Goal: Check status: Check status

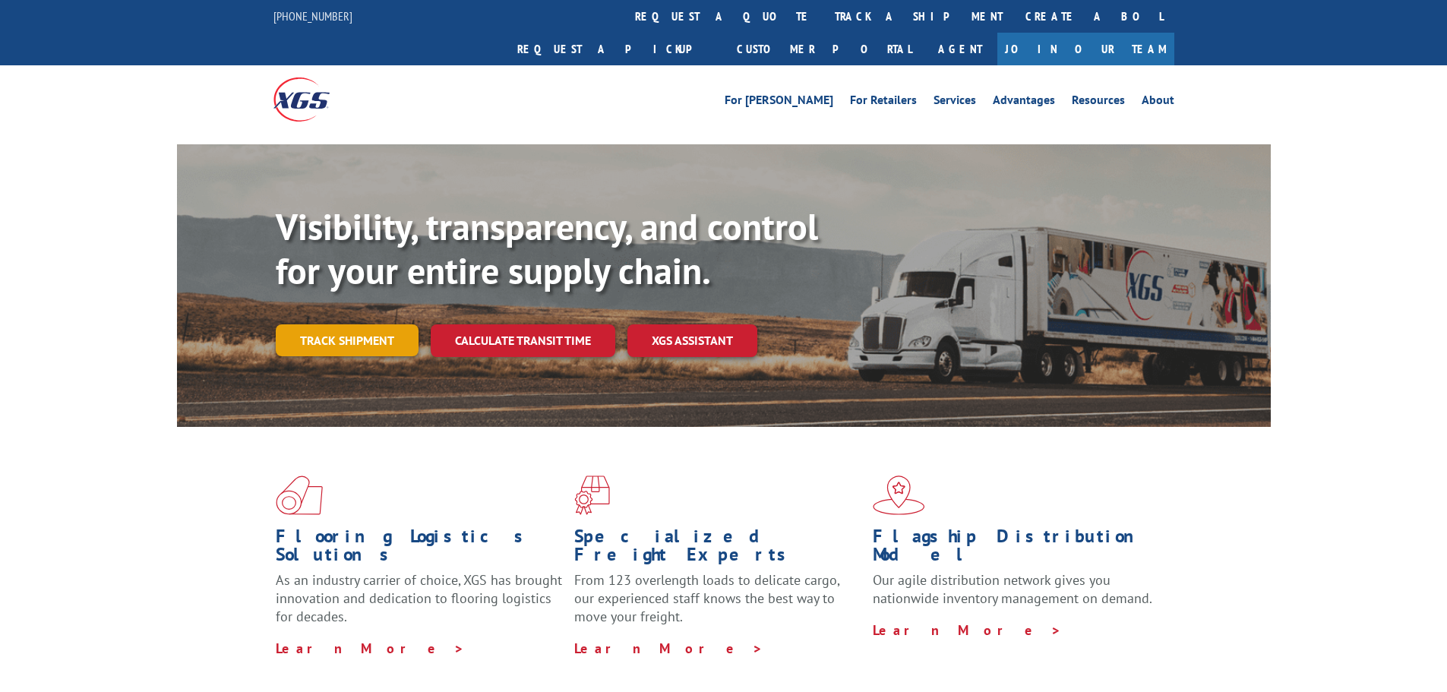
click at [374, 324] on link "Track shipment" at bounding box center [347, 340] width 143 height 32
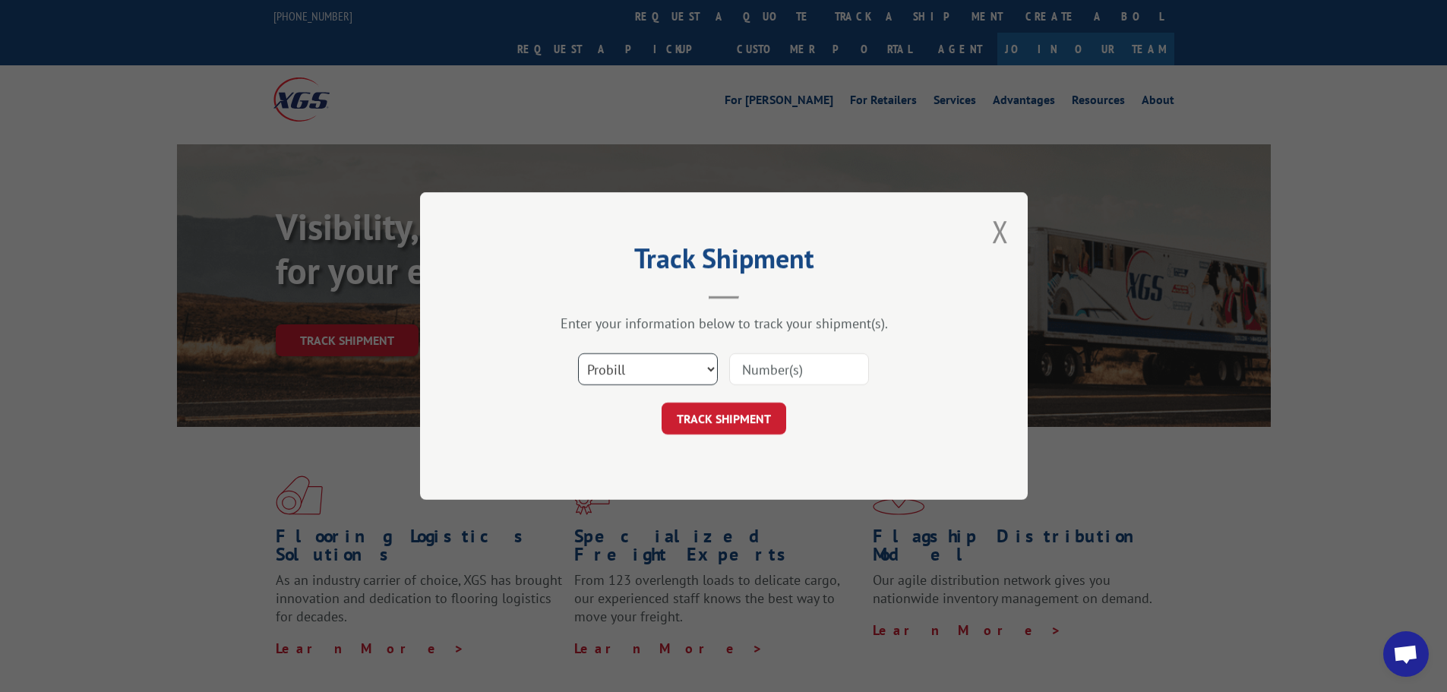
click at [699, 366] on select "Select category... Probill BOL PO" at bounding box center [648, 369] width 140 height 32
select select "bol"
click at [578, 353] on select "Select category... Probill BOL PO" at bounding box center [648, 369] width 140 height 32
click at [800, 362] on input at bounding box center [799, 369] width 140 height 32
type input "2821004"
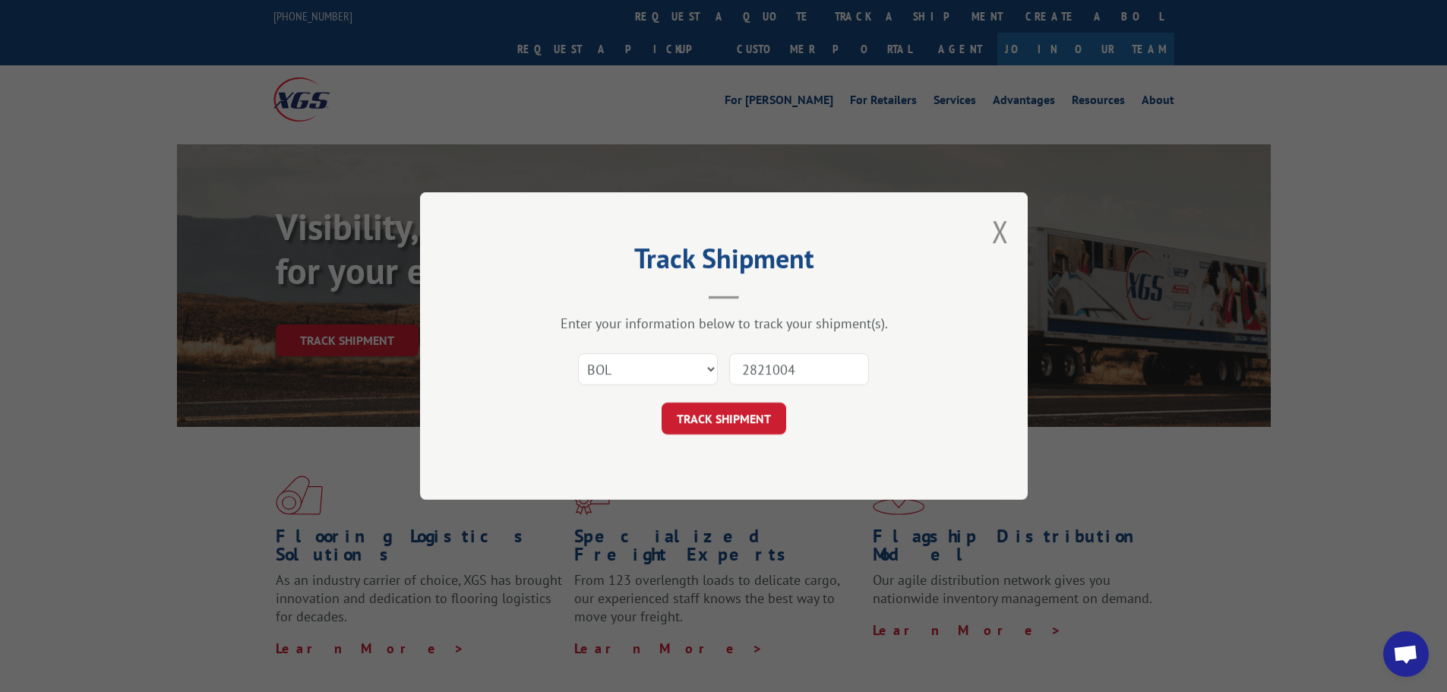
click button "TRACK SHIPMENT" at bounding box center [723, 419] width 125 height 32
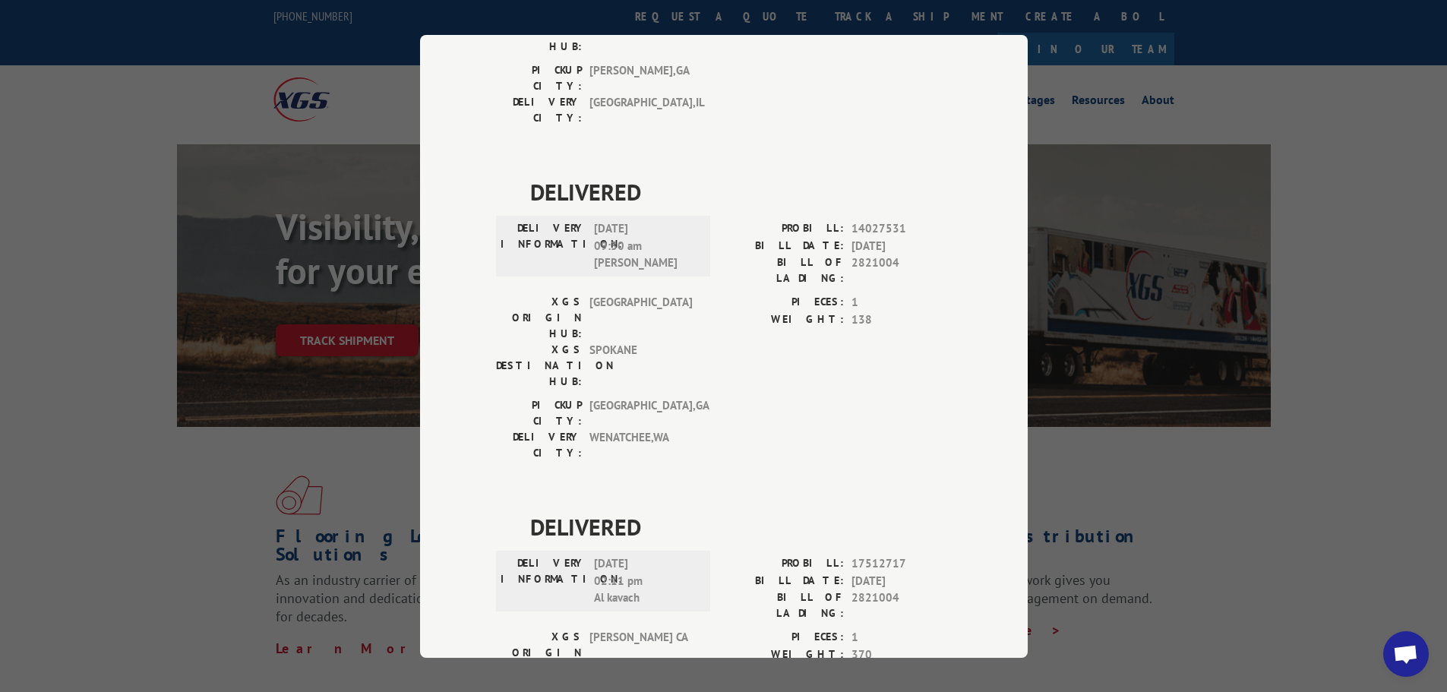
scroll to position [323, 0]
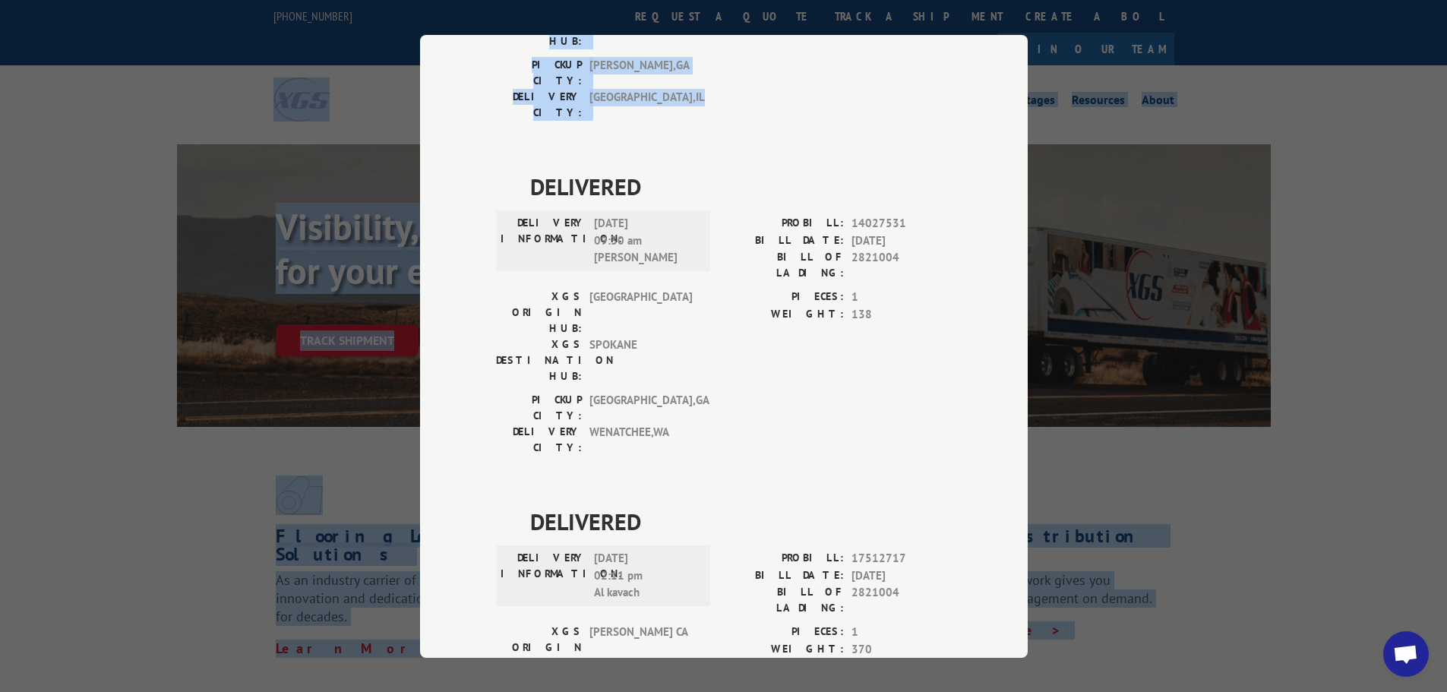
drag, startPoint x: 836, startPoint y: 44, endPoint x: 101, endPoint y: 43, distance: 735.2
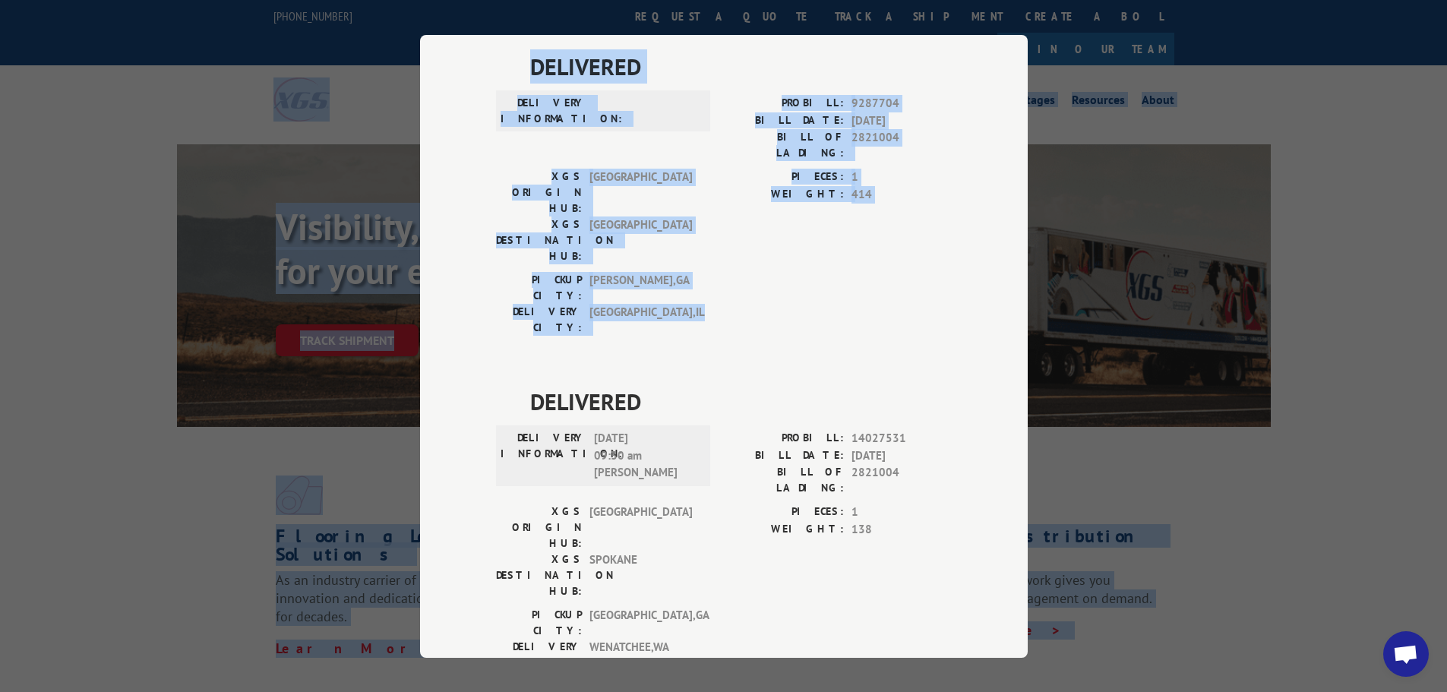
scroll to position [0, 0]
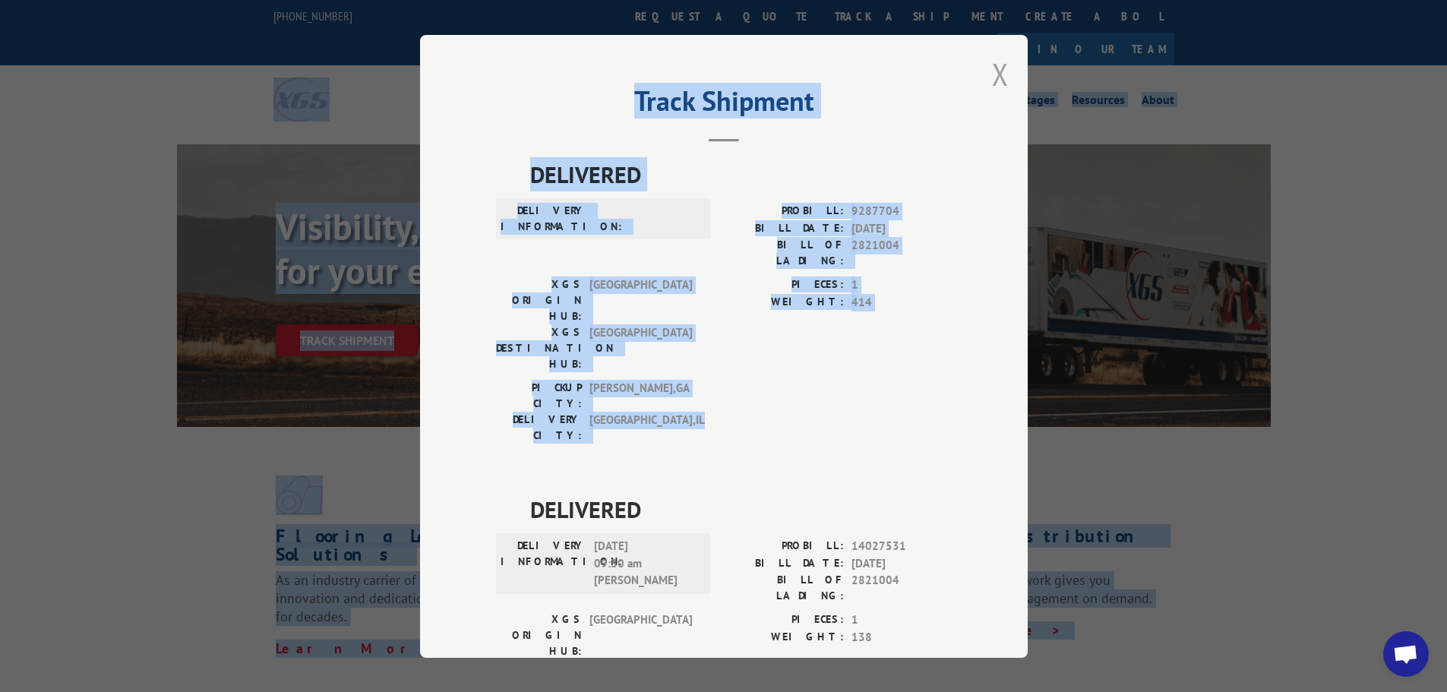
click at [999, 73] on button "Close modal" at bounding box center [1000, 74] width 17 height 40
